Goal: Task Accomplishment & Management: Manage account settings

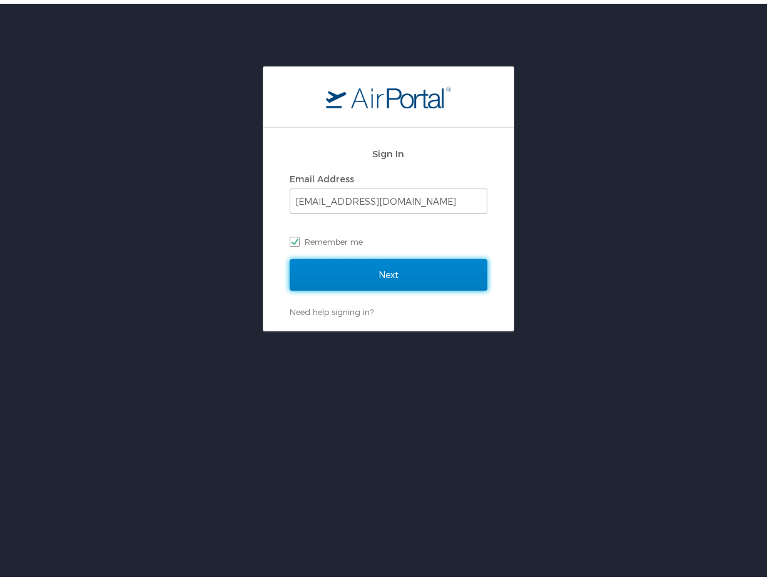
click at [404, 274] on input "Next" at bounding box center [389, 270] width 198 height 31
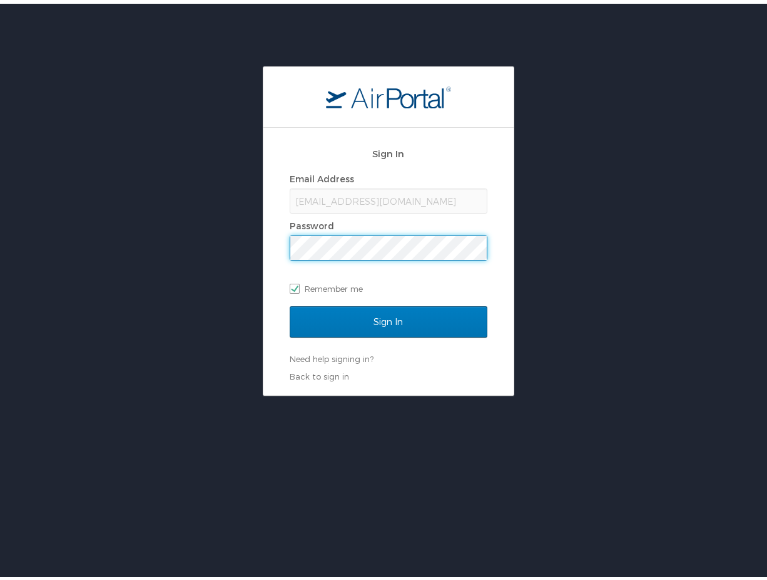
click at [290, 302] on input "Sign In" at bounding box center [389, 317] width 198 height 31
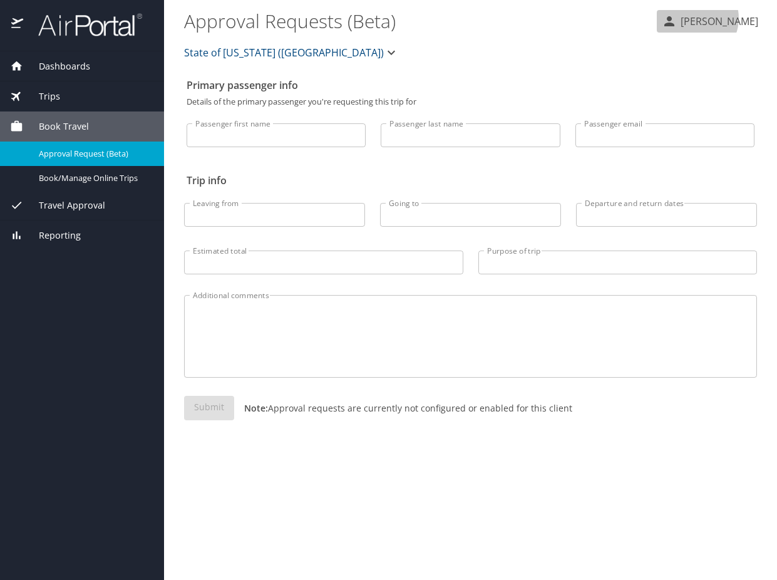
click at [720, 18] on p "[PERSON_NAME]" at bounding box center [717, 21] width 81 height 15
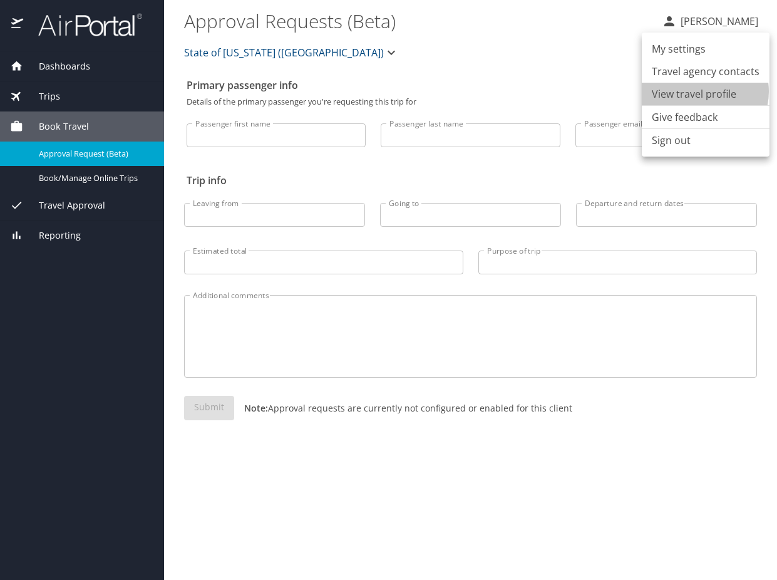
click at [700, 91] on li "View travel profile" at bounding box center [706, 94] width 128 height 23
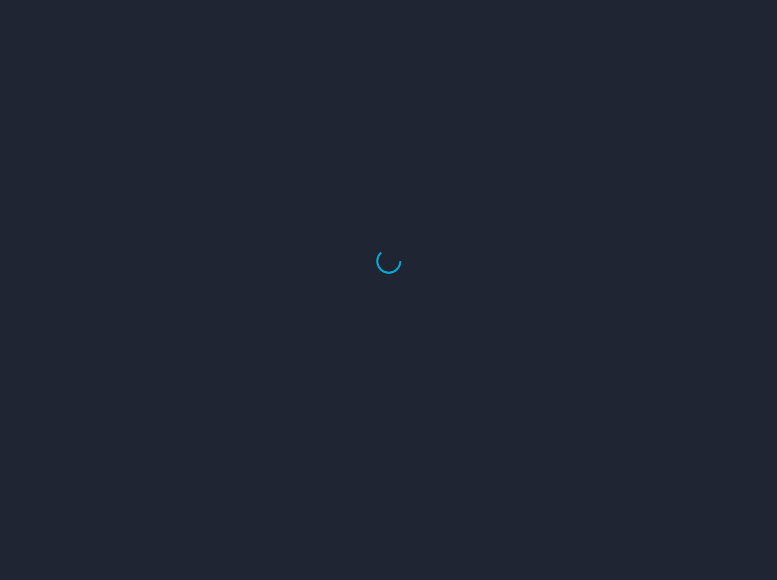
select select "US"
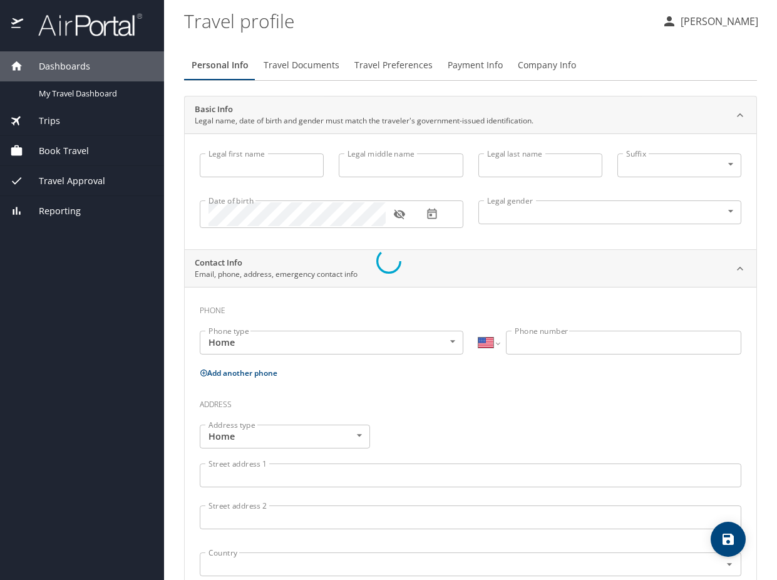
type input "Davia"
type input "[PERSON_NAME]"
type input "[DEMOGRAPHIC_DATA]"
select select "US"
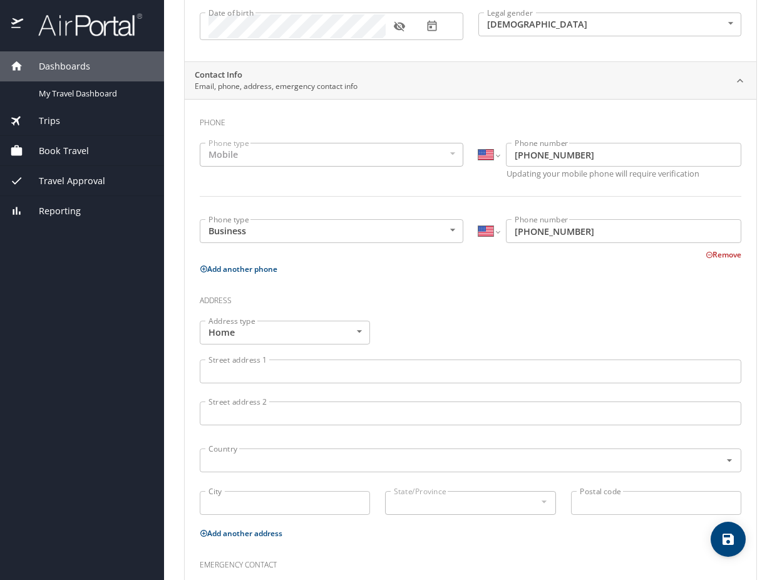
scroll to position [250, 0]
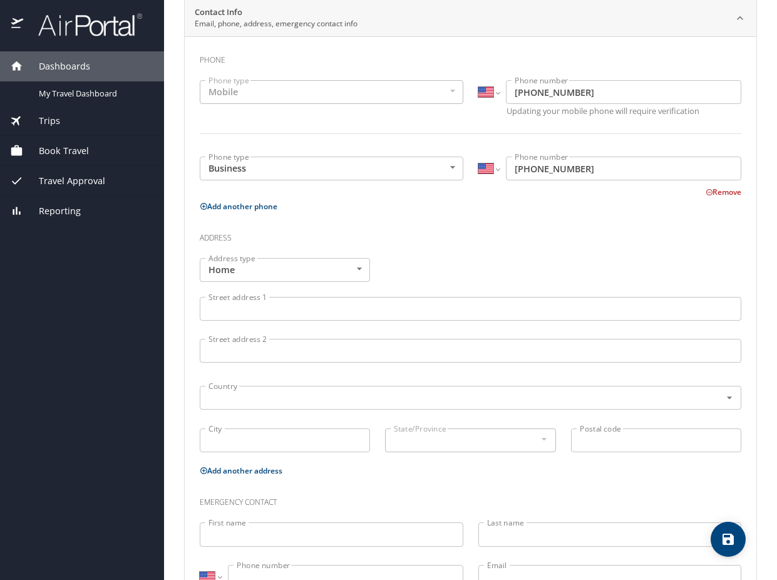
click at [418, 305] on input "Street address 1" at bounding box center [470, 309] width 541 height 24
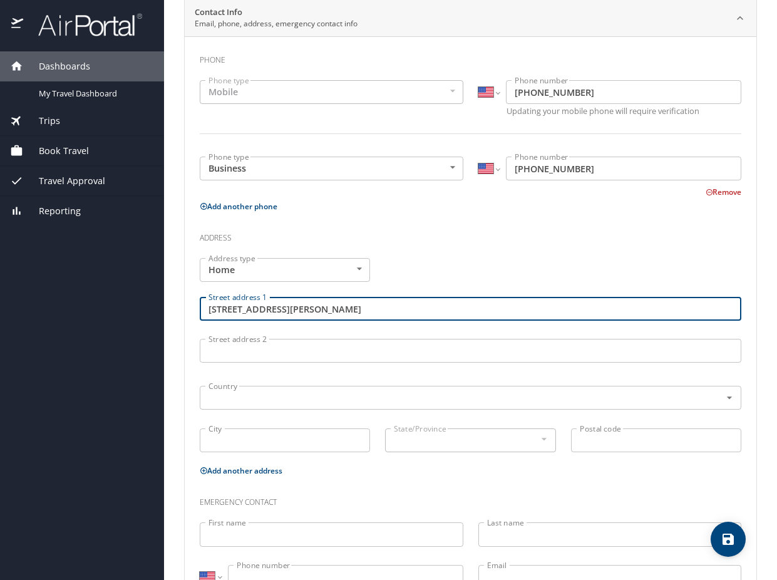
type input "818 Nelson Ave."
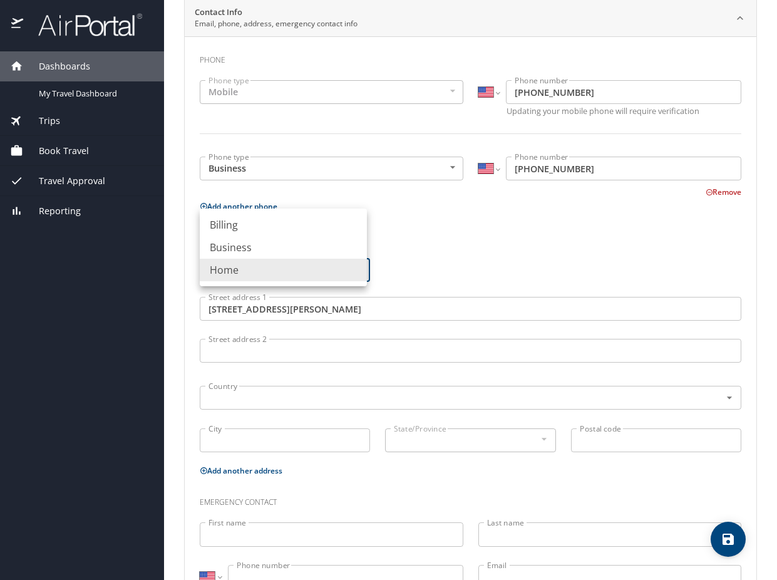
click at [352, 260] on body "Dashboards My Travel Dashboard Trips Current / Future Trips Past Trips Trips Mi…" at bounding box center [388, 290] width 777 height 580
click at [327, 242] on li "Business" at bounding box center [283, 247] width 167 height 23
type input "Business"
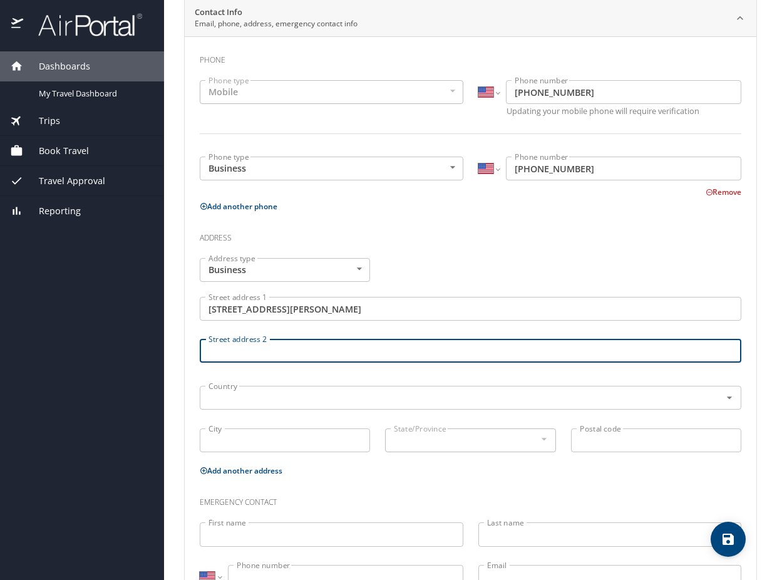
click at [311, 343] on input "Street address 2" at bounding box center [470, 351] width 541 height 24
type input "Rm. 103"
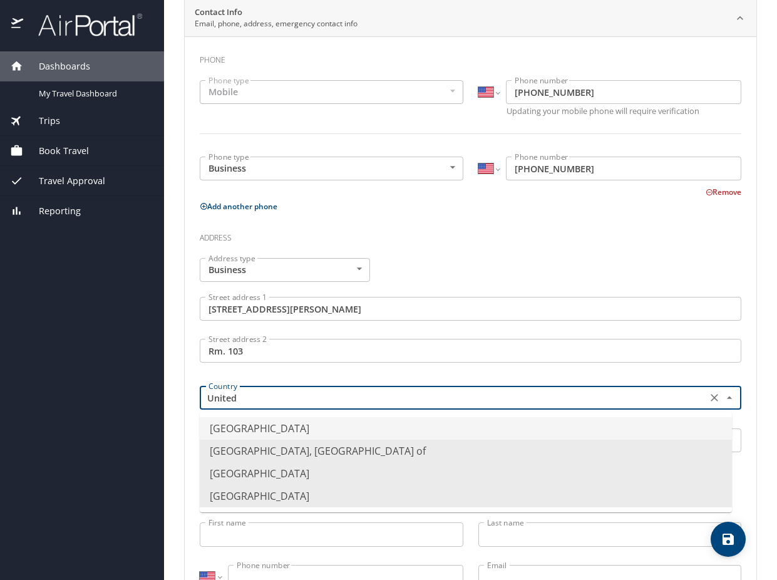
click at [308, 430] on li "United States of America" at bounding box center [466, 428] width 532 height 23
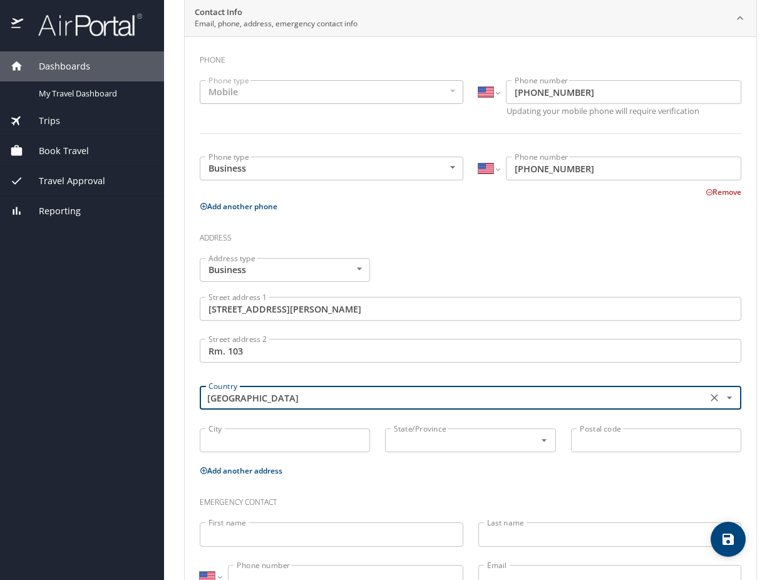
type input "United States of America"
click at [283, 442] on input "City" at bounding box center [285, 440] width 170 height 24
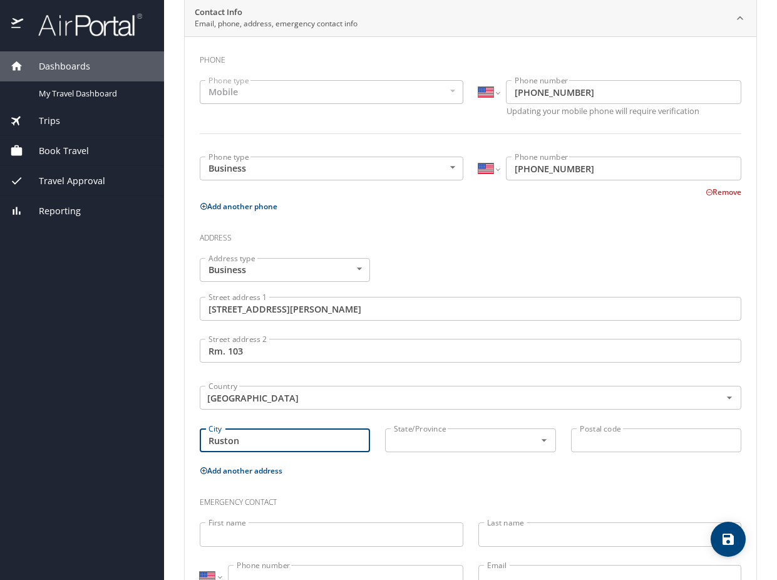
type input "Ruston"
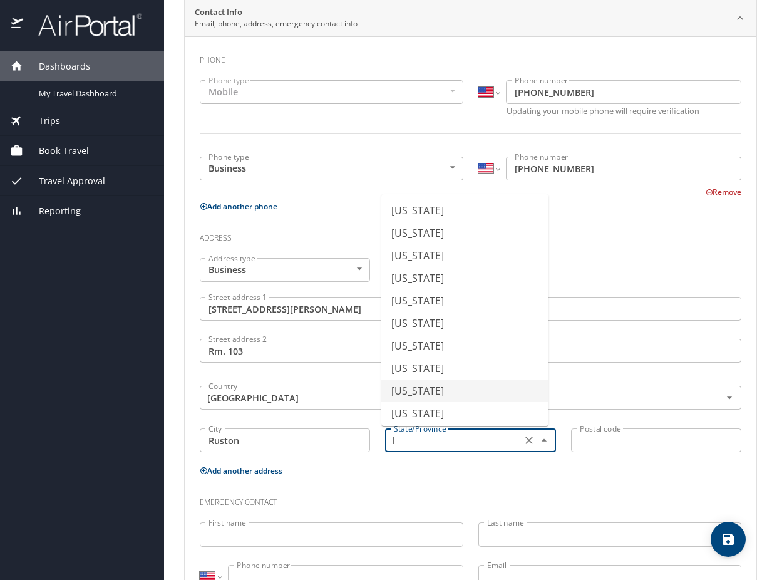
click at [421, 396] on li "Louisiana" at bounding box center [464, 390] width 167 height 23
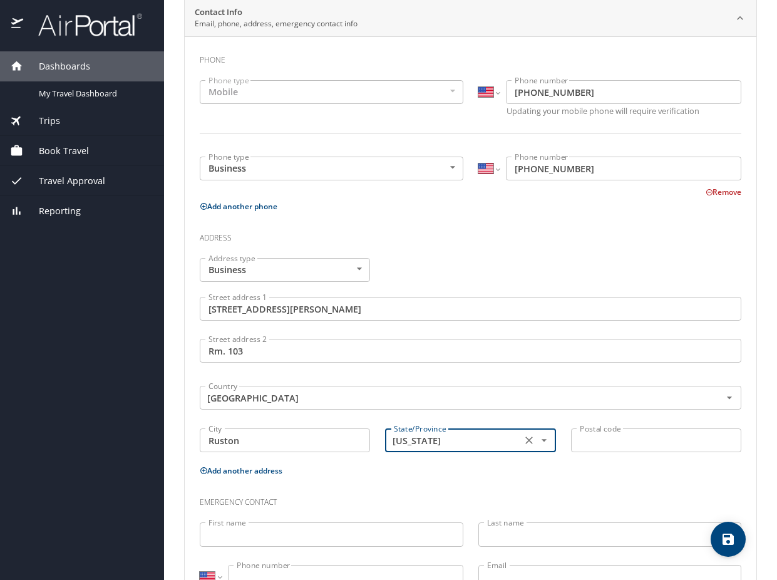
type input "Louisiana"
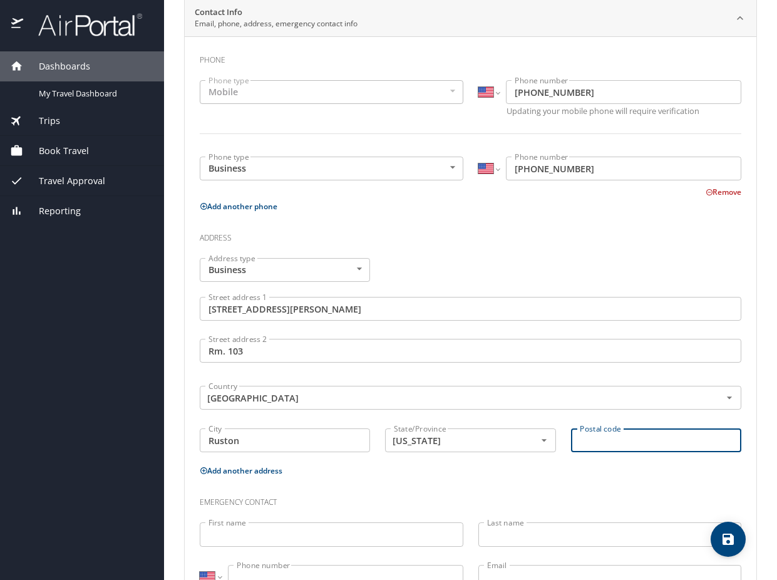
click at [618, 443] on input "Postal code" at bounding box center [656, 440] width 170 height 24
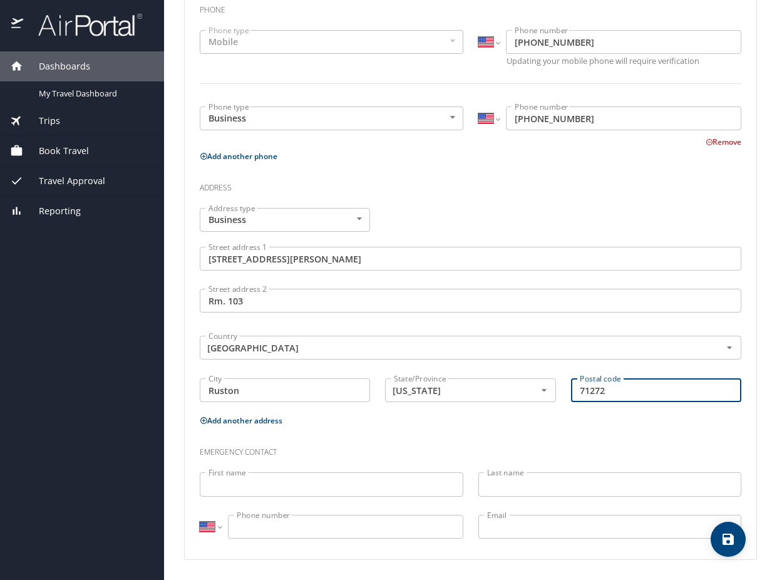
type input "71272"
click at [337, 479] on input "First name" at bounding box center [332, 484] width 264 height 24
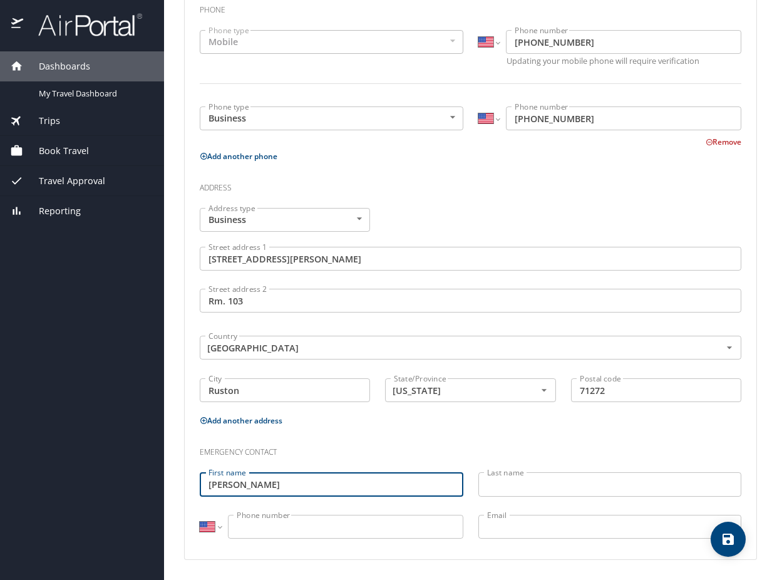
type input "Blakeney"
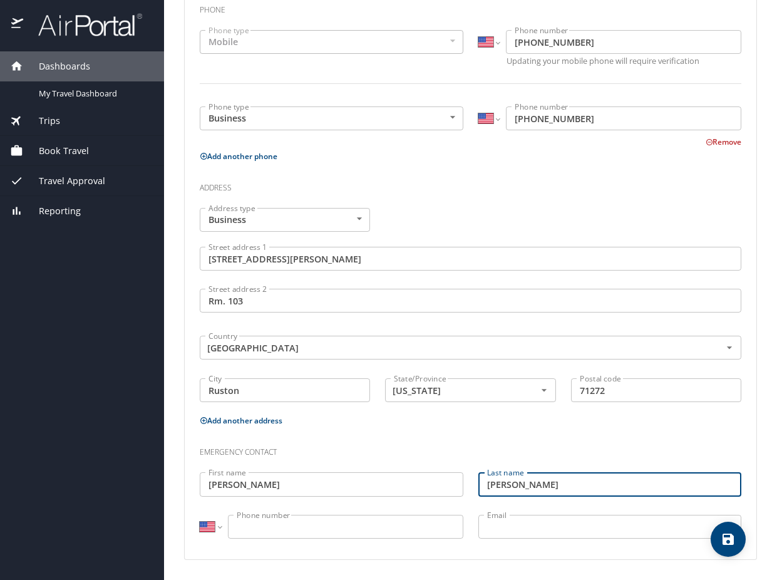
type input "Prejean"
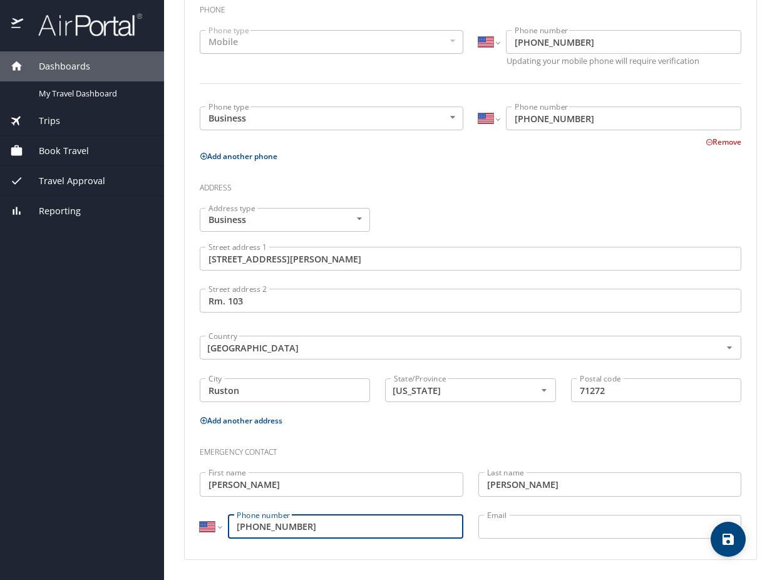
type input "(281) 780-5490"
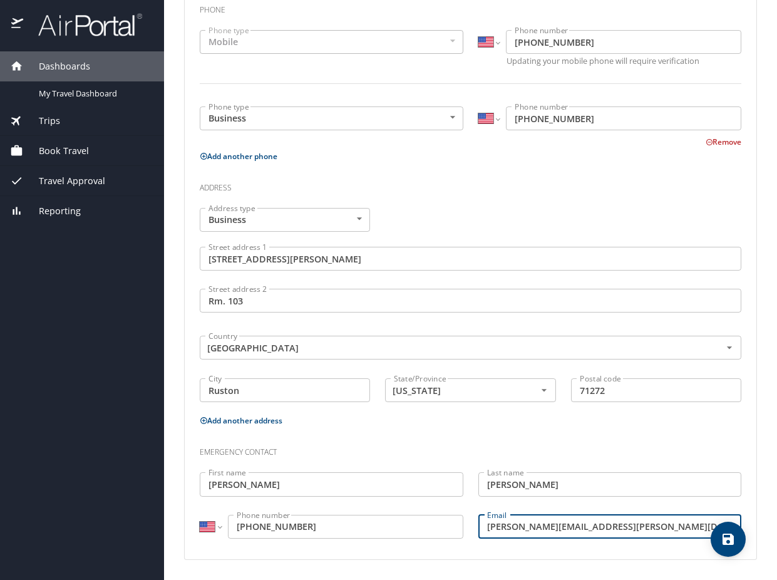
type input "blakeney.prejean@gmail.com"
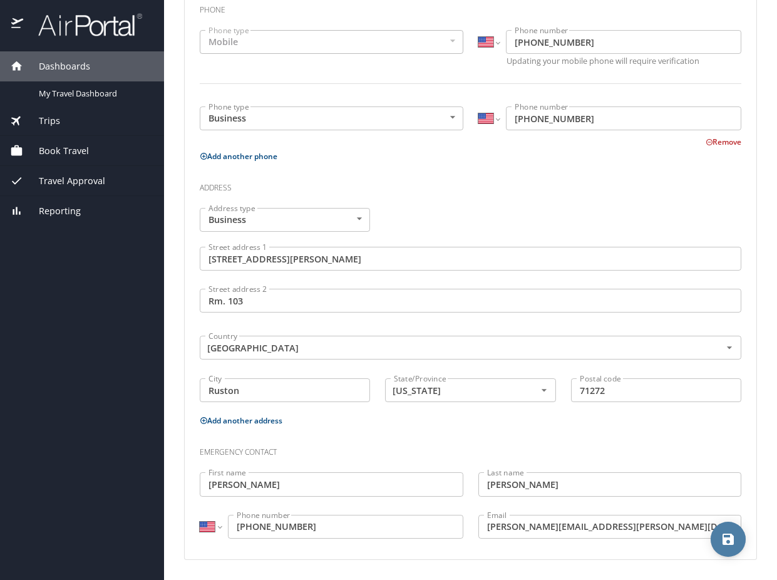
click at [734, 537] on icon "save" at bounding box center [727, 538] width 11 height 11
select select "US"
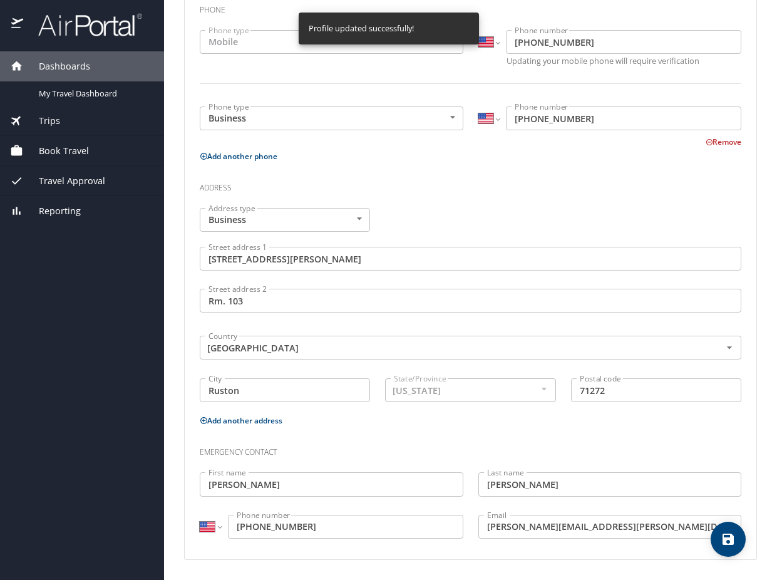
select select "US"
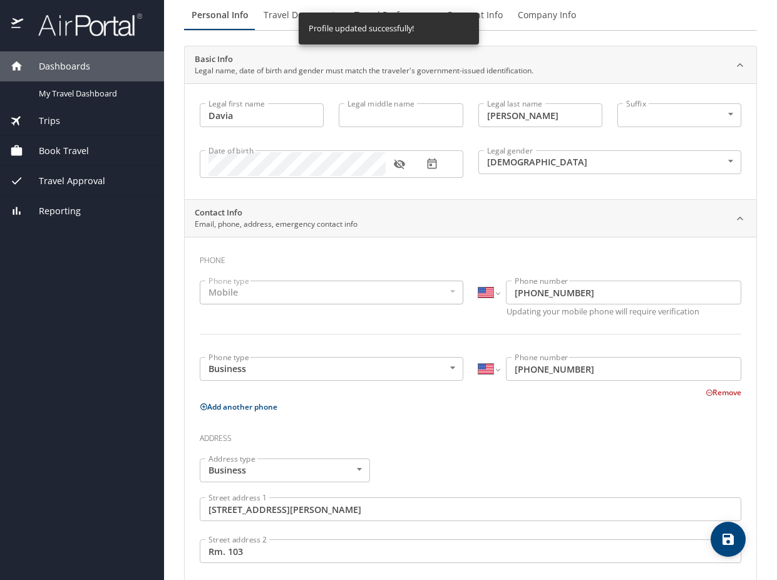
scroll to position [0, 0]
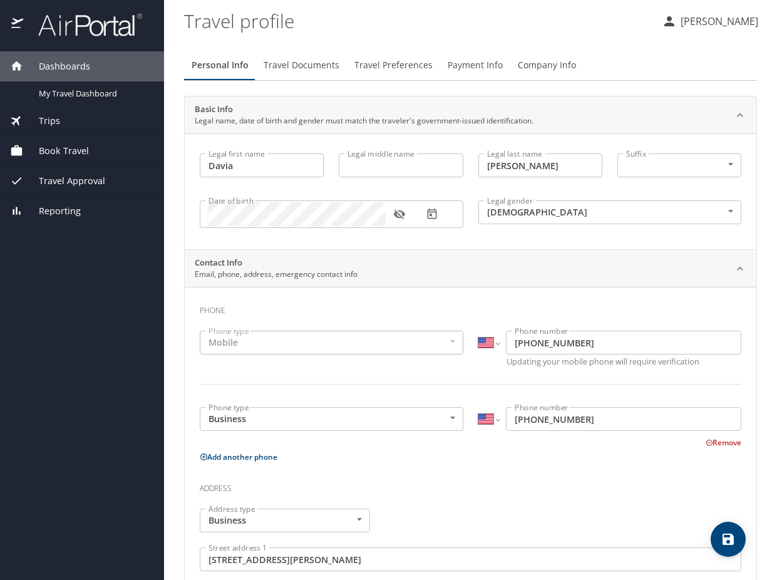
click at [46, 145] on span "Book Travel" at bounding box center [56, 151] width 66 height 14
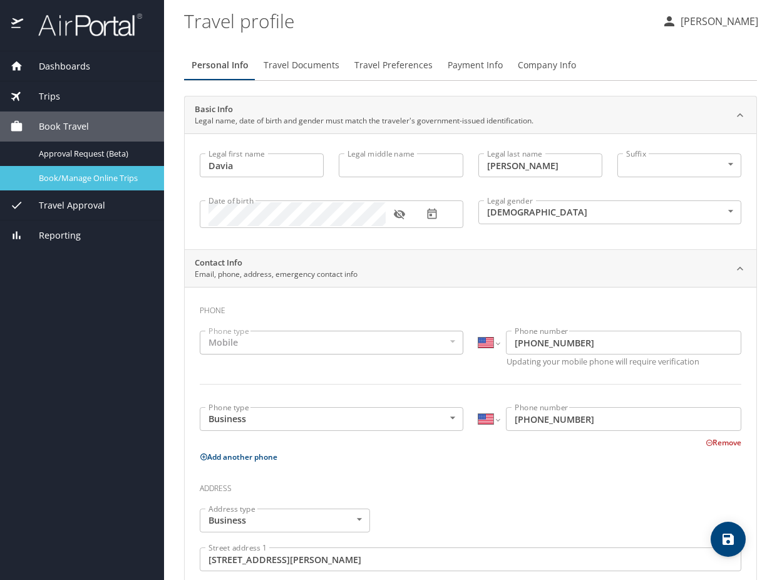
click at [69, 175] on span "Book/Manage Online Trips" at bounding box center [94, 178] width 110 height 12
click at [89, 181] on span "Book/Manage Online Trips" at bounding box center [94, 178] width 110 height 12
